Goal: Task Accomplishment & Management: Complete application form

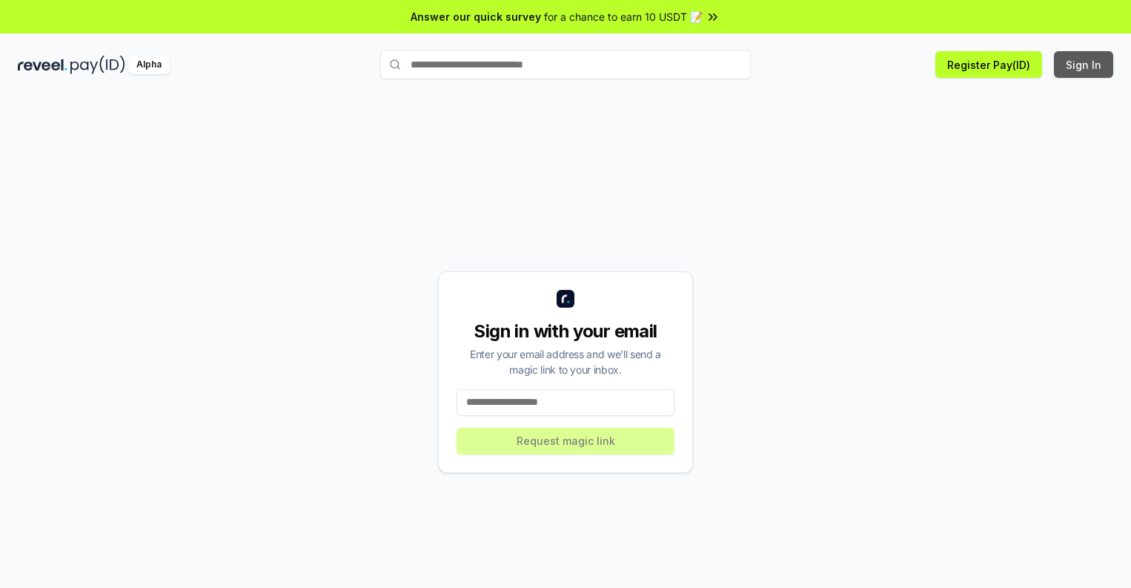
click at [1085, 65] on button "Sign In" at bounding box center [1083, 64] width 59 height 27
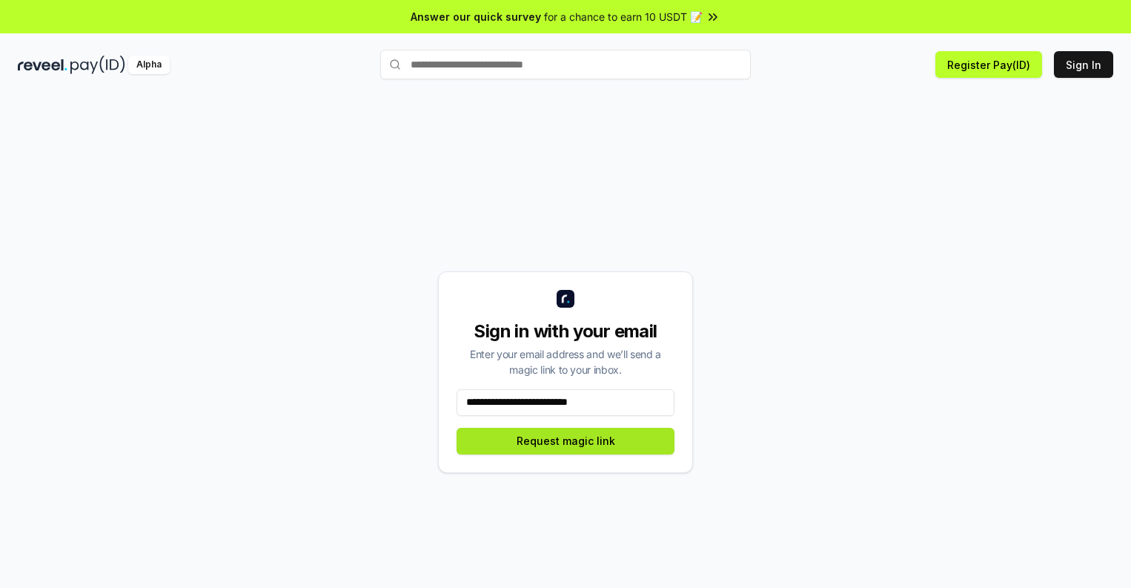
type input "**********"
click at [566, 440] on button "Request magic link" at bounding box center [566, 441] width 218 height 27
